Goal: Find specific page/section

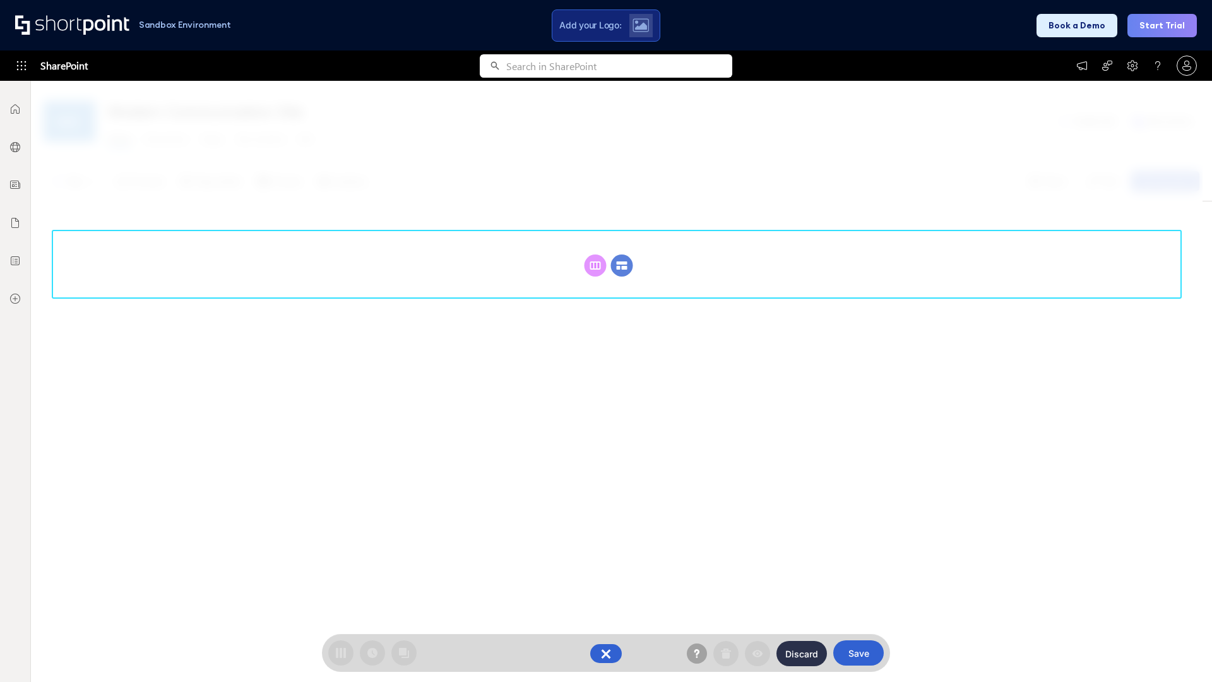
scroll to position [174, 0]
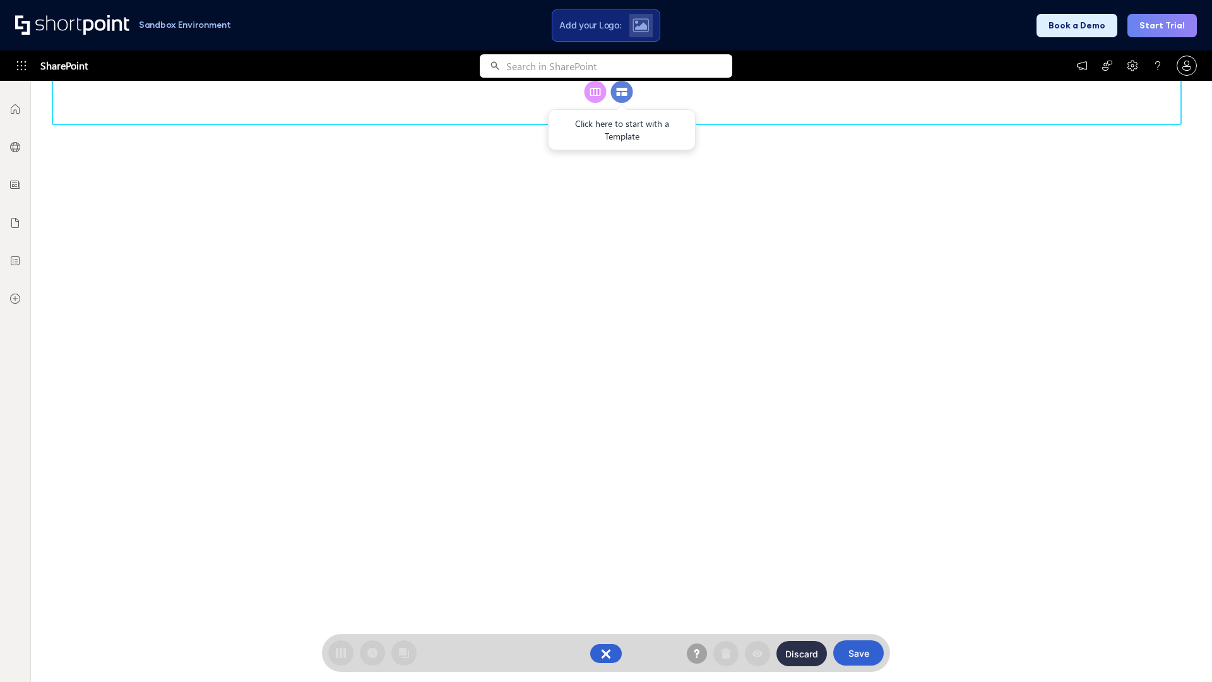
click at [622, 103] on circle at bounding box center [622, 92] width 22 height 22
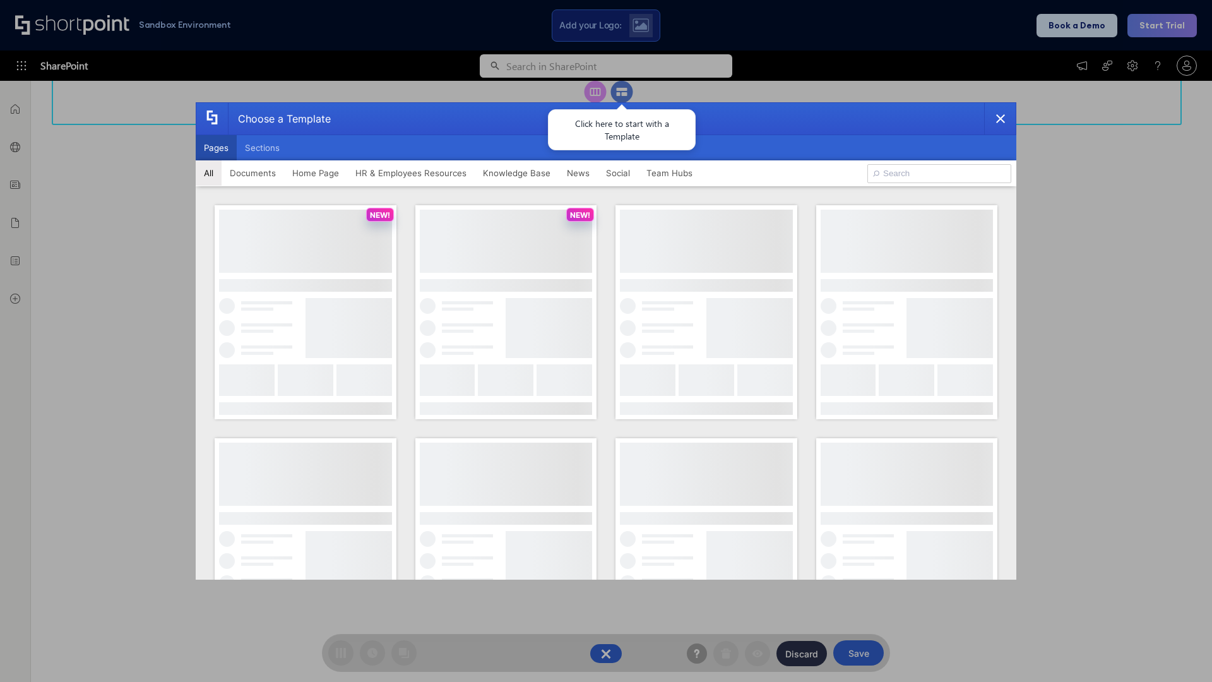
scroll to position [0, 0]
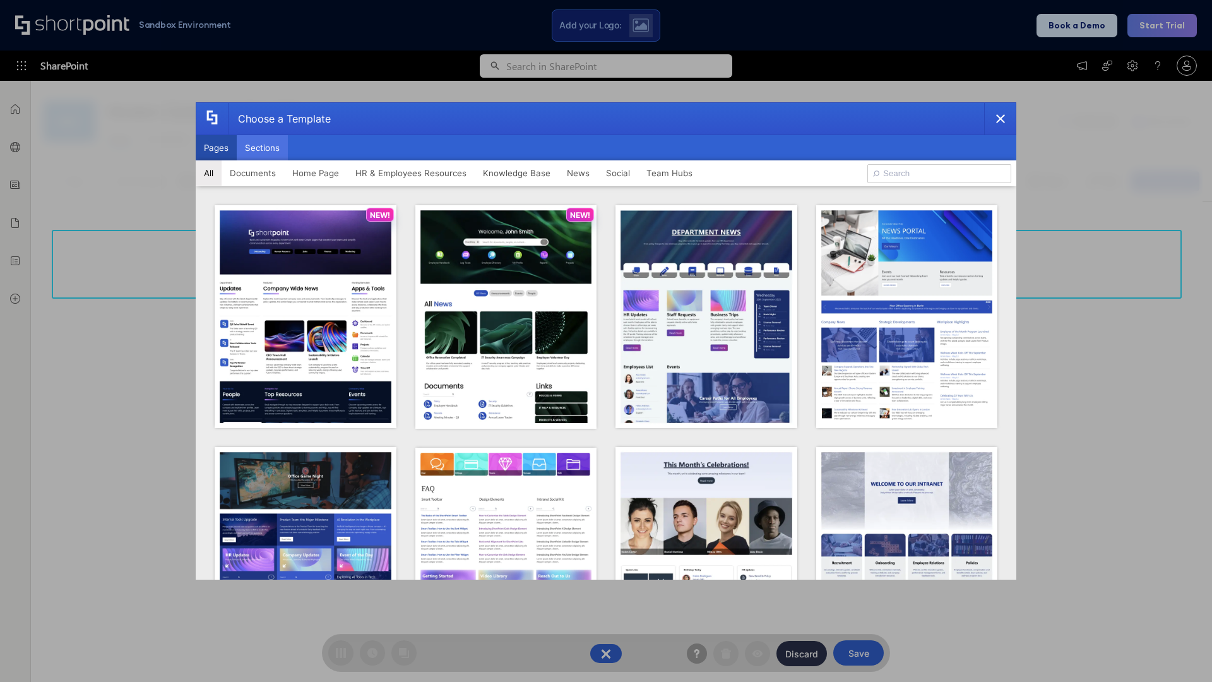
click at [262, 148] on button "Sections" at bounding box center [262, 147] width 51 height 25
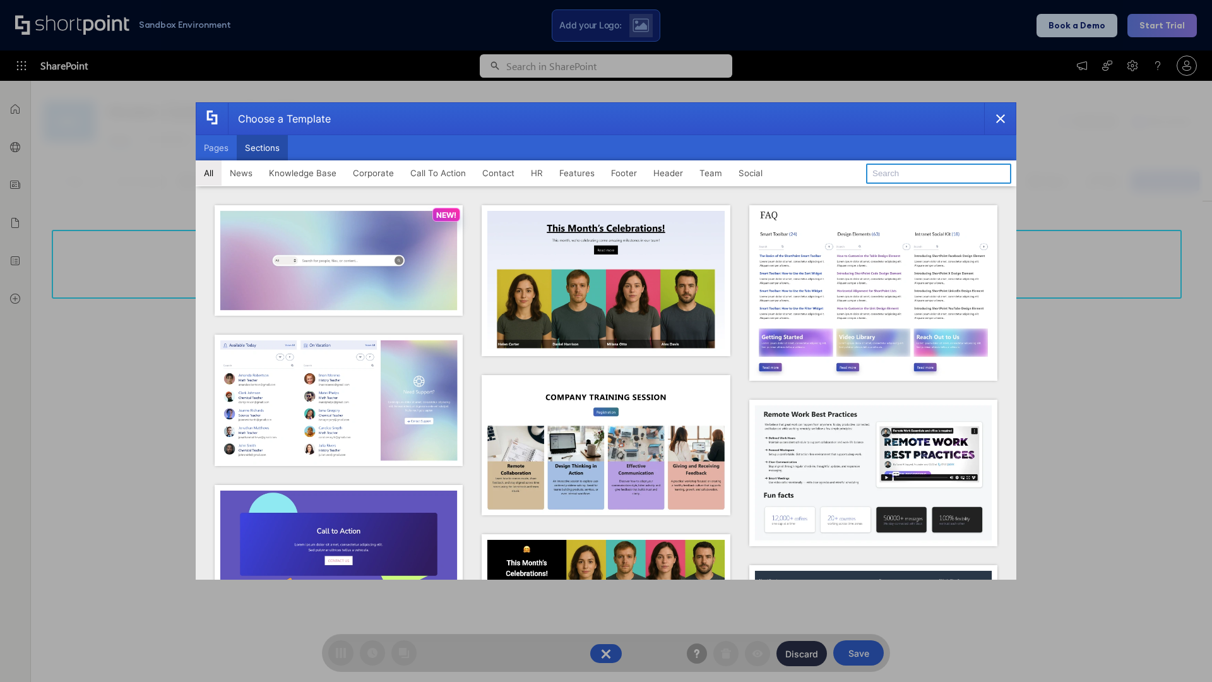
type input "FAQ 2"
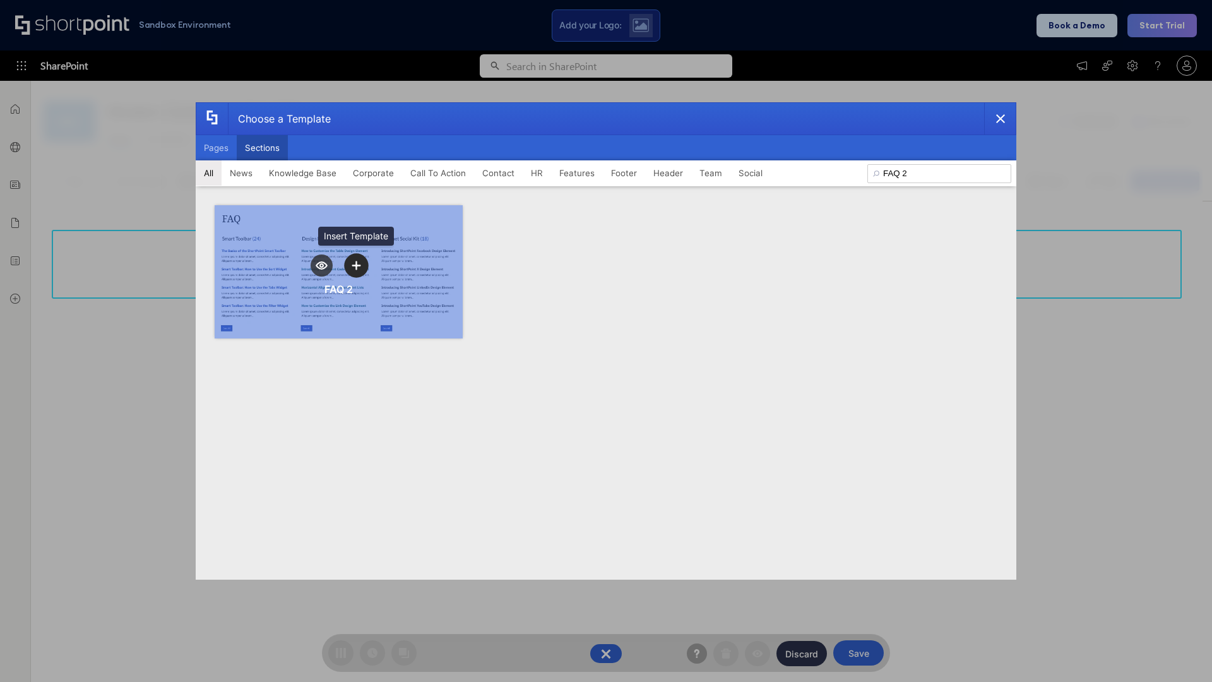
click at [356, 265] on icon "template selector" at bounding box center [356, 265] width 9 height 9
